Goal: Task Accomplishment & Management: Use online tool/utility

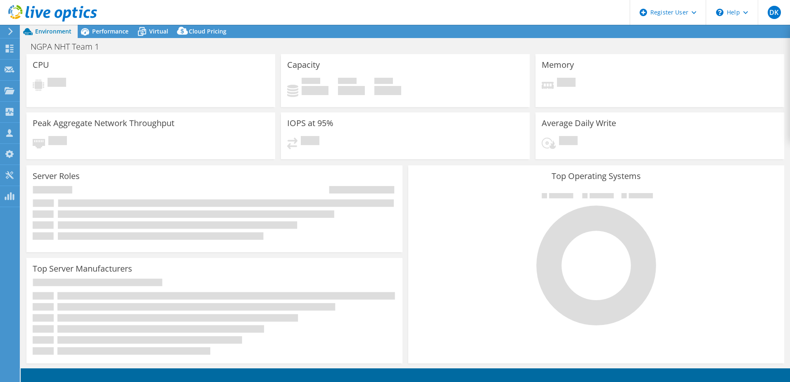
select select "EULondon"
select select "GBP"
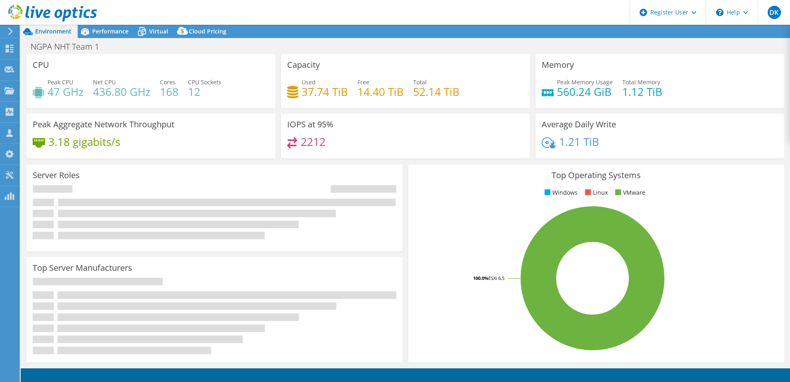
drag, startPoint x: 21, startPoint y: 12, endPoint x: 62, endPoint y: 11, distance: 41.3
click at [21, 12] on use at bounding box center [52, 13] width 89 height 17
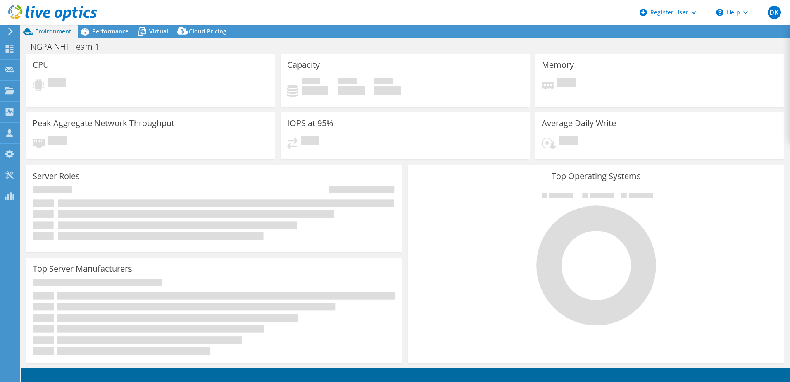
select select "EULondon"
select select "USD"
select select "EULondon"
select select "GBP"
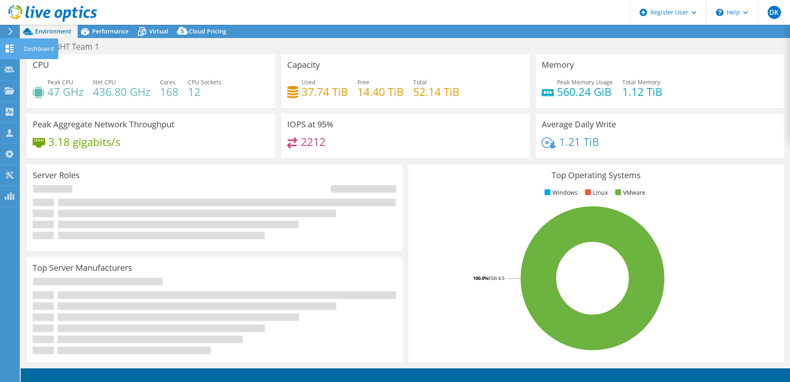
click at [10, 52] on icon at bounding box center [10, 49] width 10 height 8
